Goal: Book appointment/travel/reservation

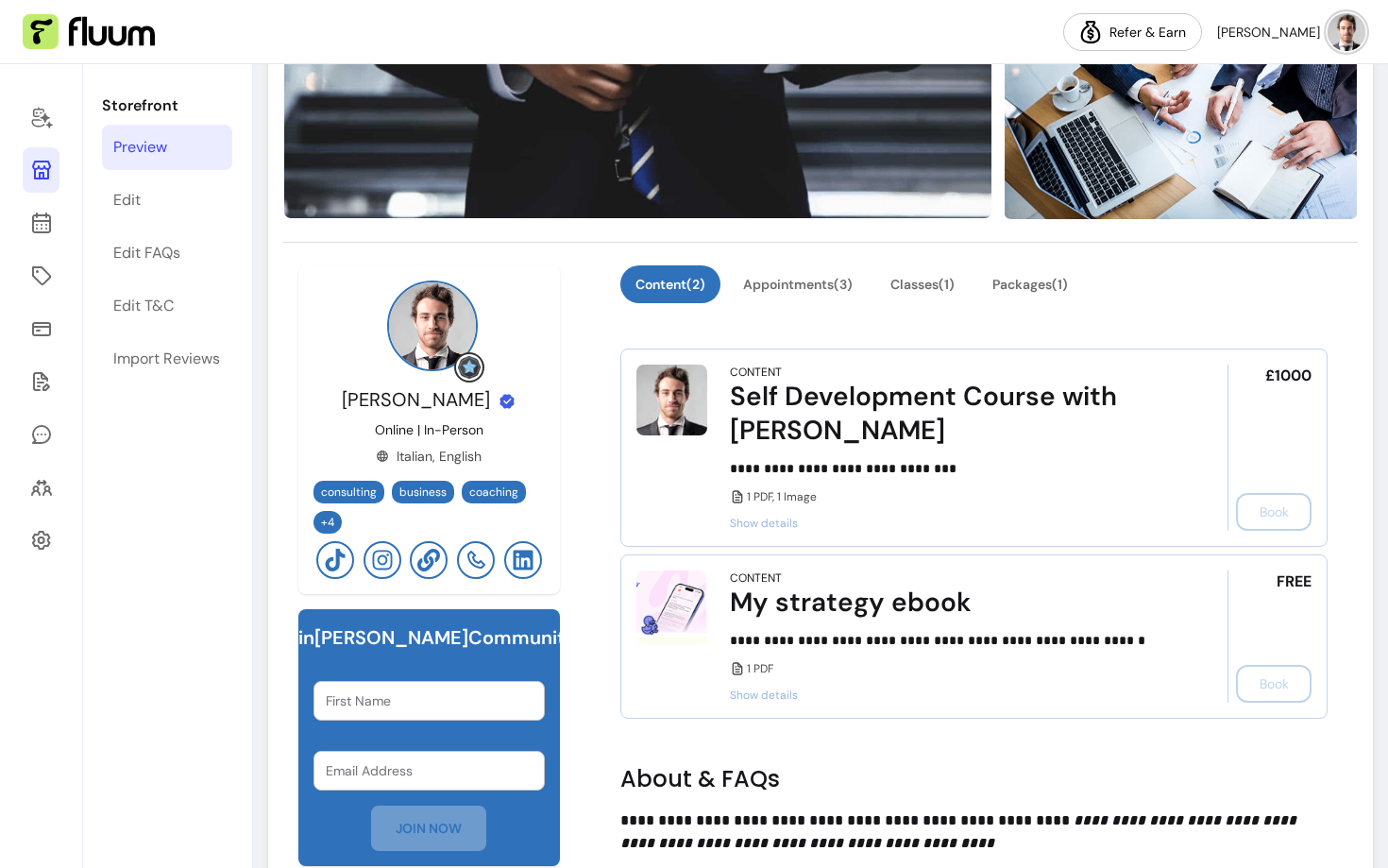
scroll to position [425, 0]
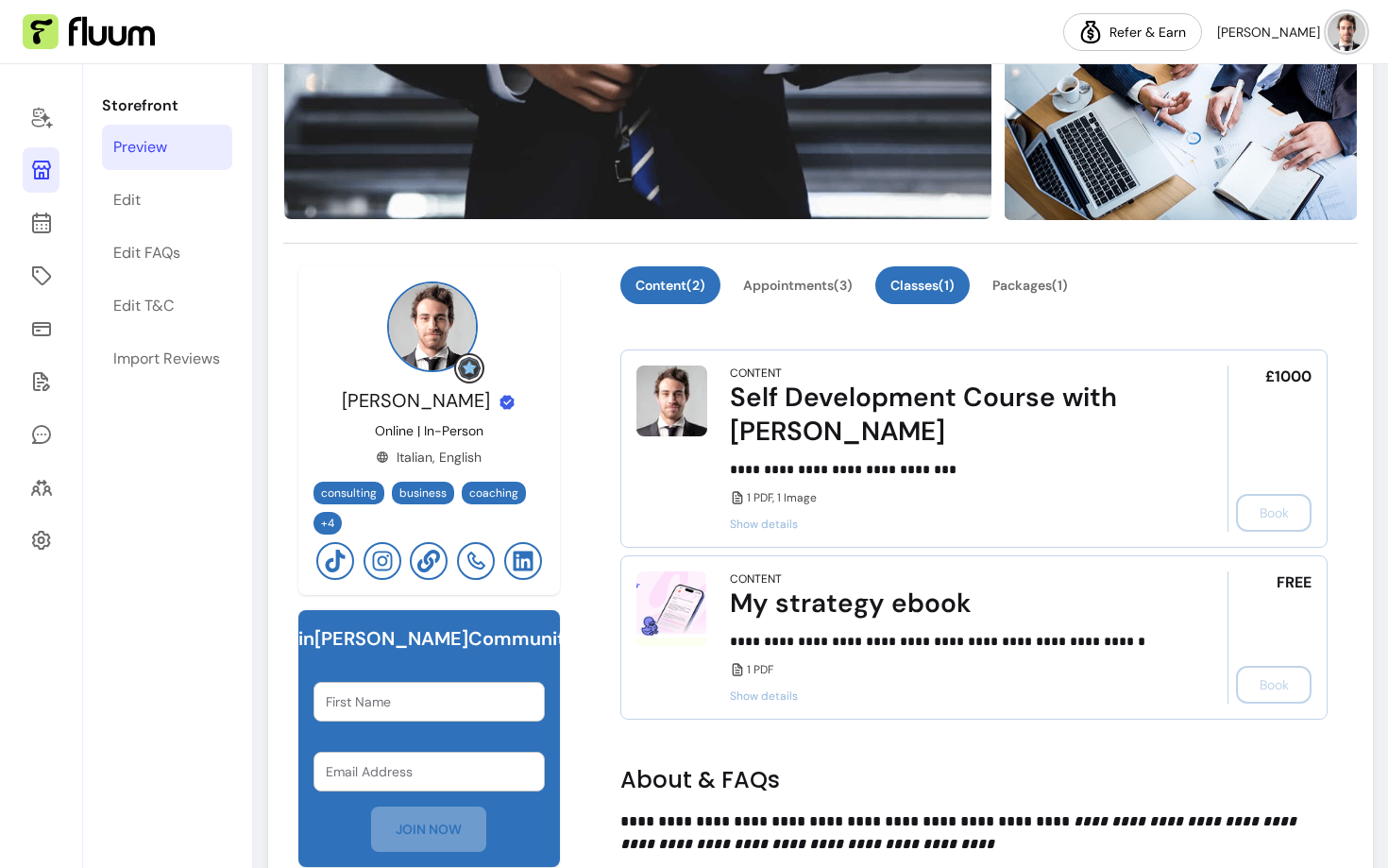
click at [940, 288] on button "Classes ( 1 )" at bounding box center [922, 285] width 95 height 37
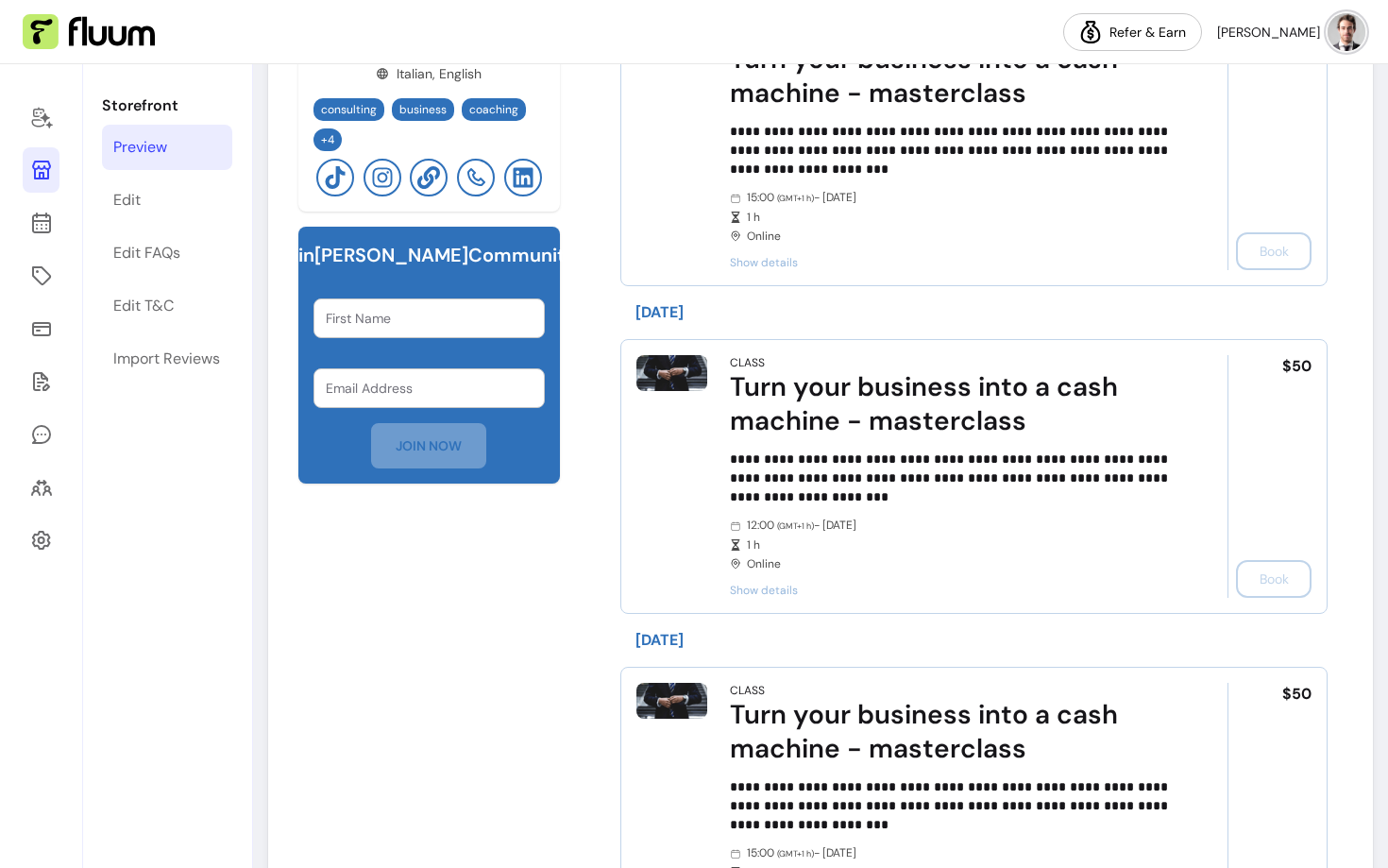
scroll to position [835, 0]
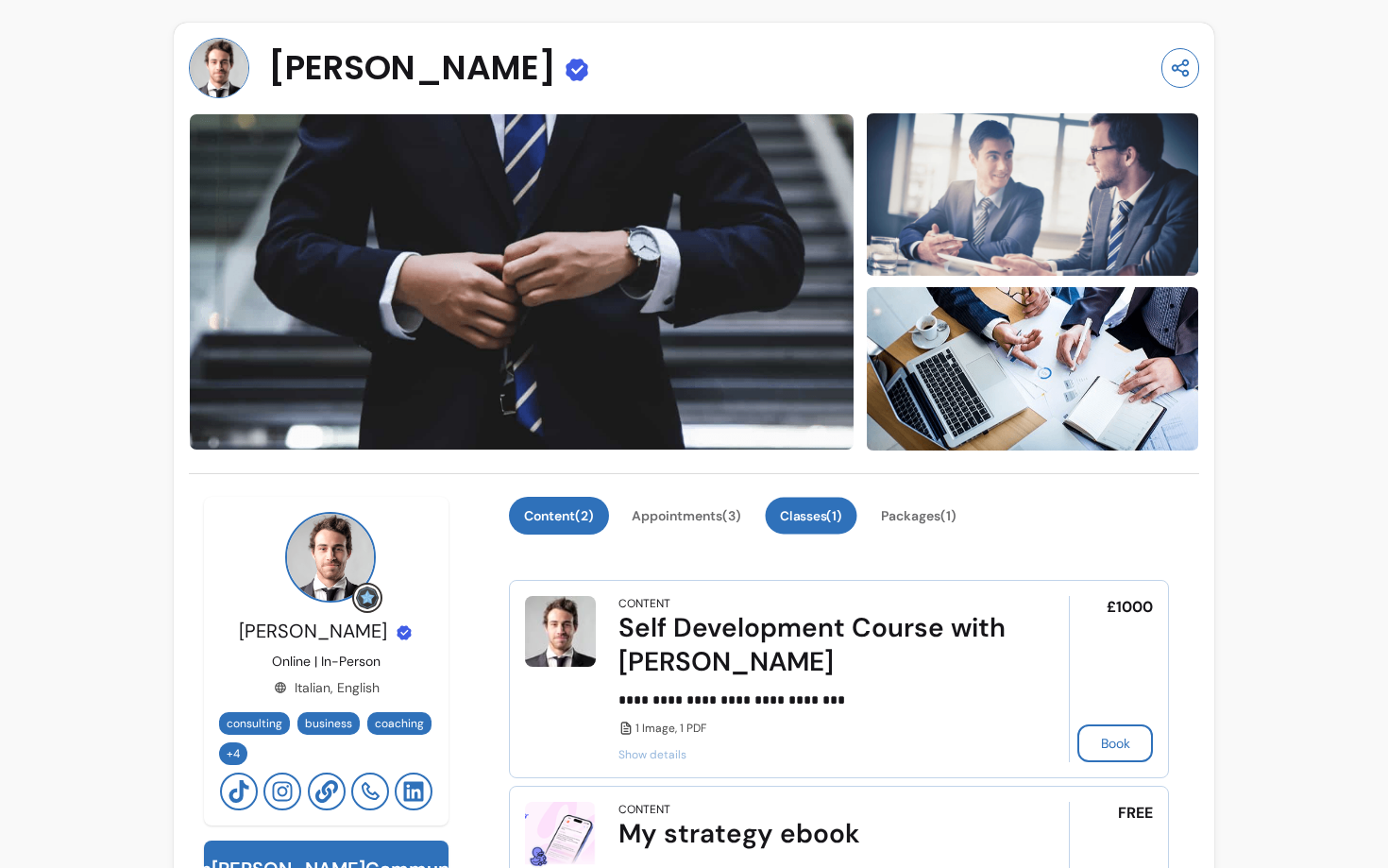
click at [804, 517] on button "Classes ( 1 )" at bounding box center [811, 514] width 92 height 36
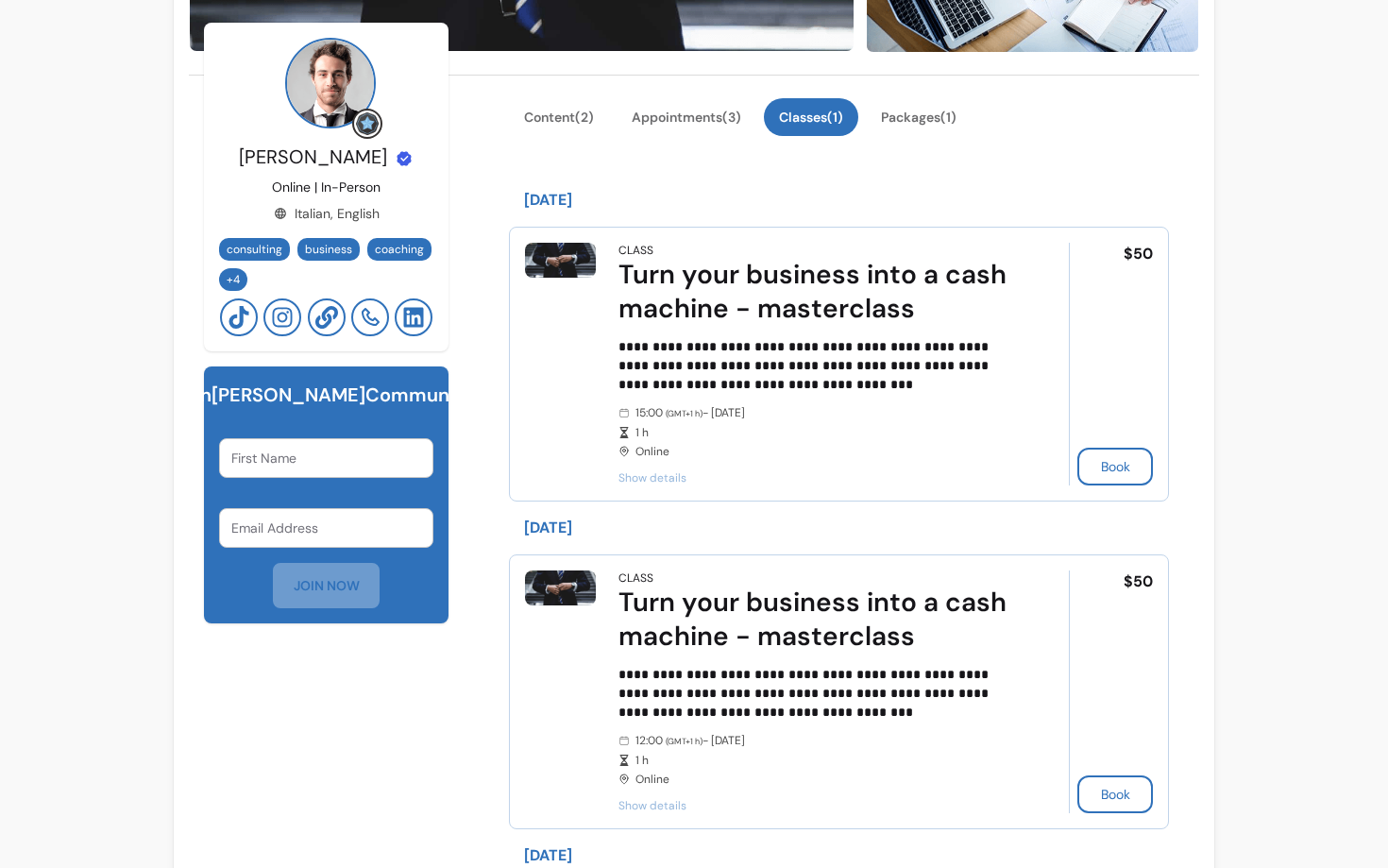
scroll to position [486, 0]
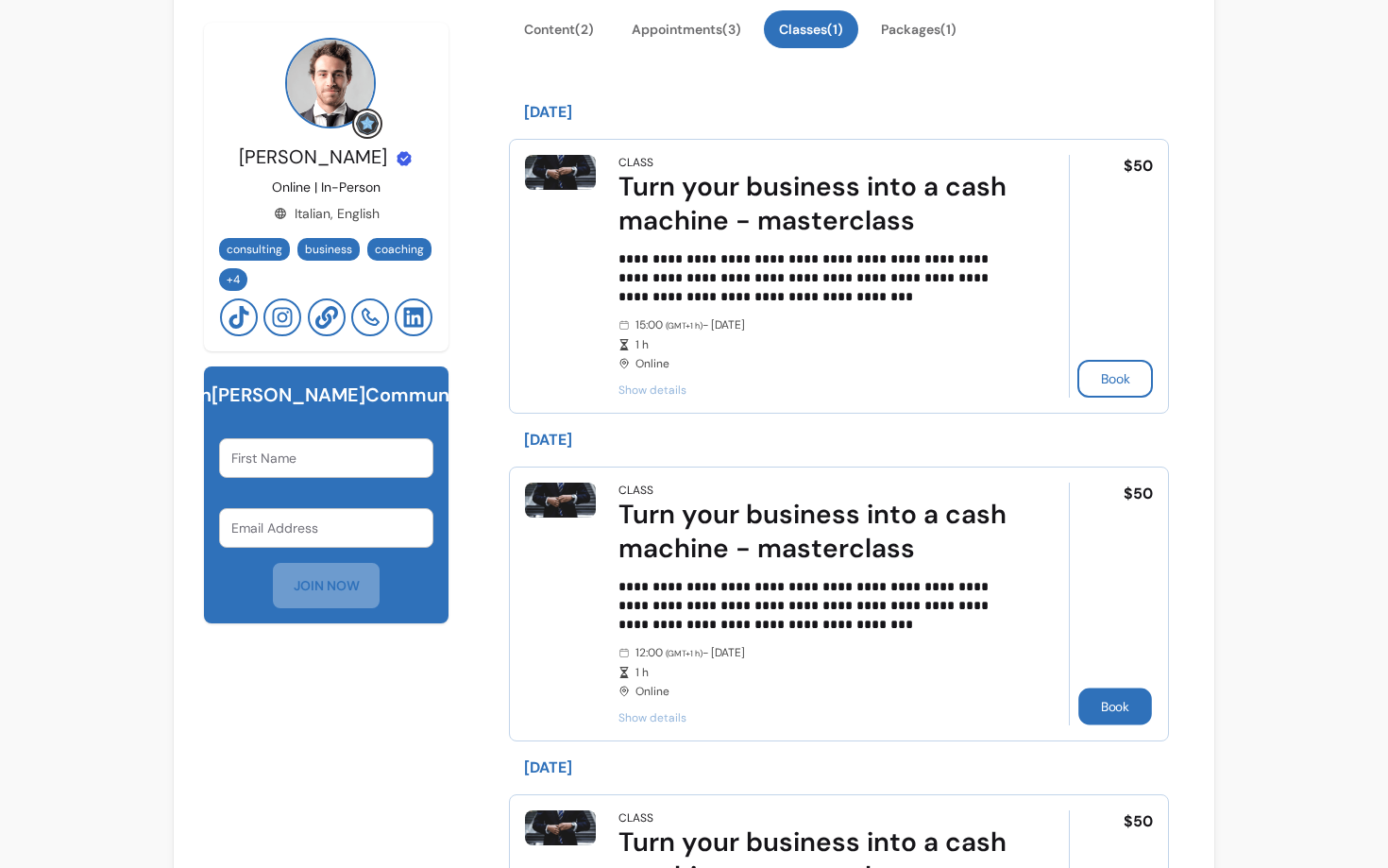
click at [1116, 696] on button "Book" at bounding box center [1115, 705] width 74 height 36
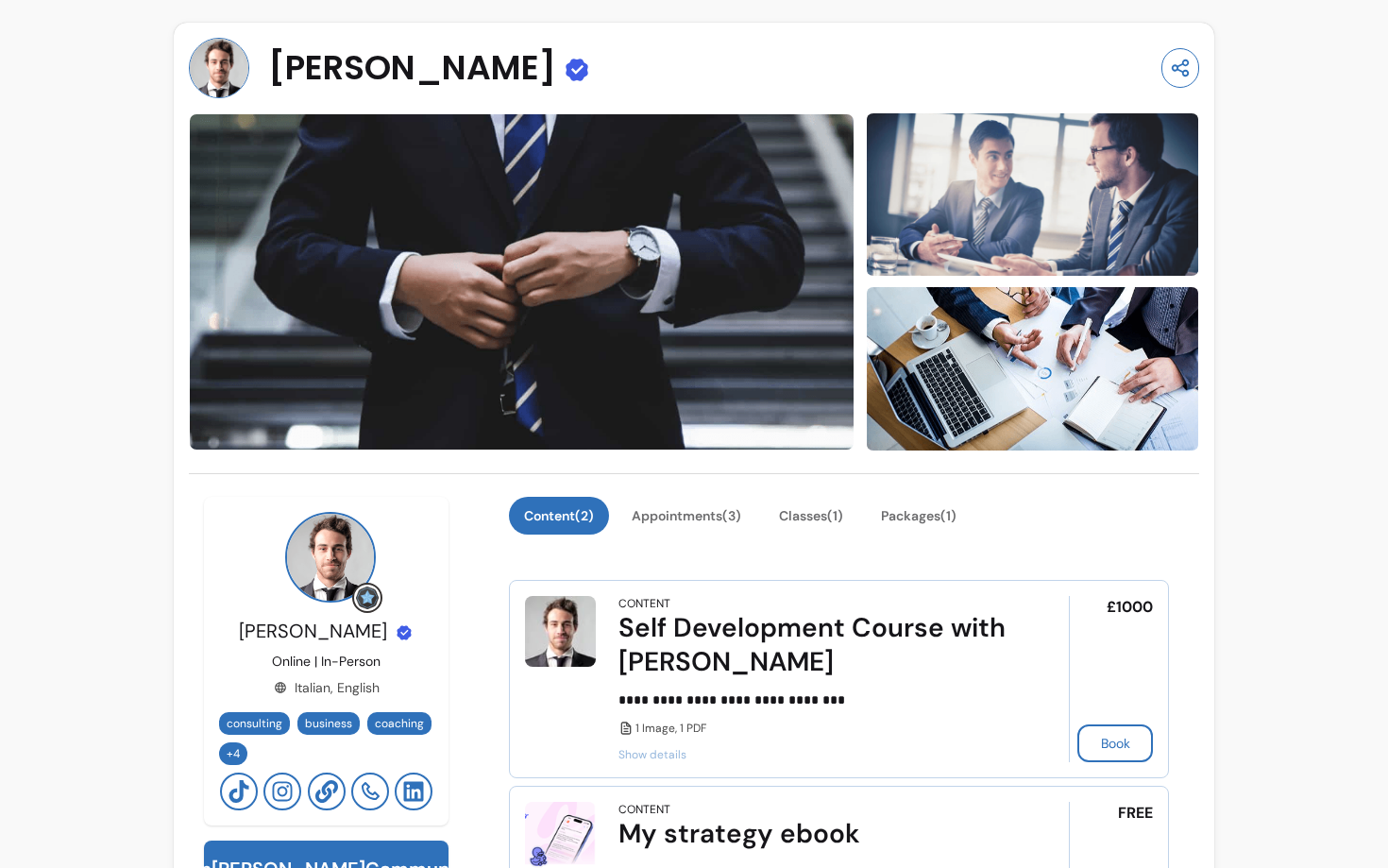
scroll to position [124, 0]
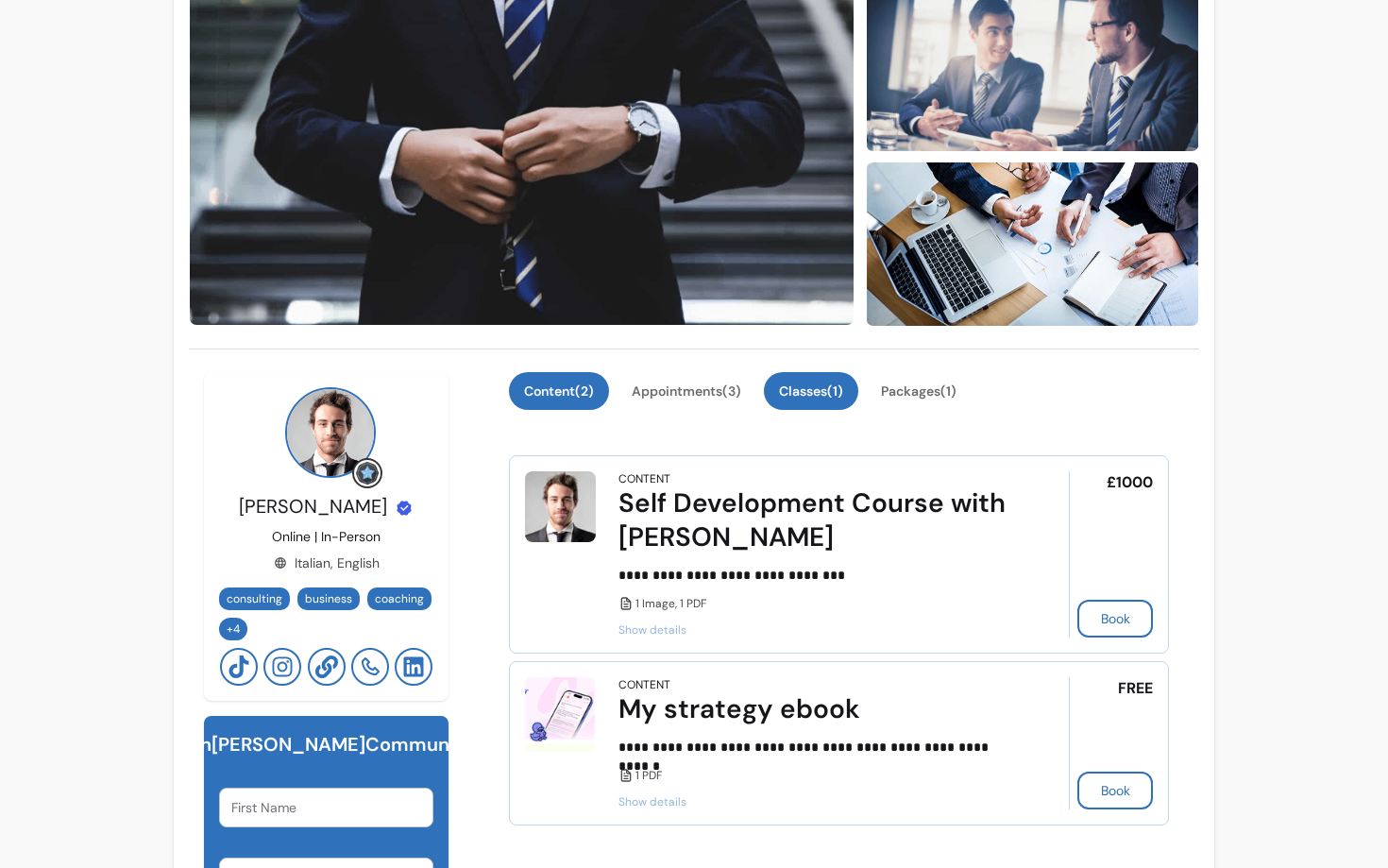
click at [845, 380] on button "Classes ( 1 )" at bounding box center [811, 391] width 95 height 37
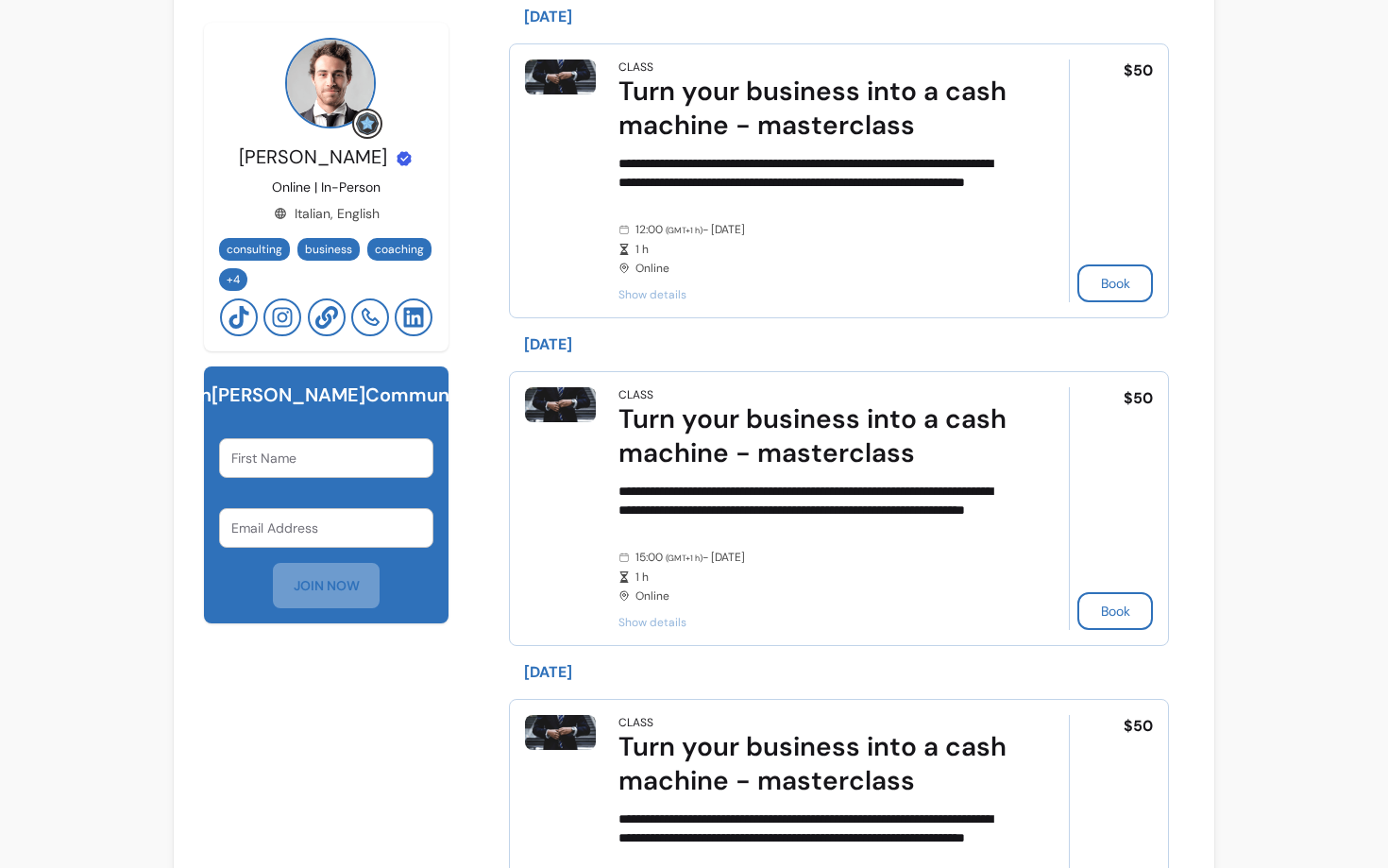
scroll to position [0, 0]
